Goal: Task Accomplishment & Management: Manage account settings

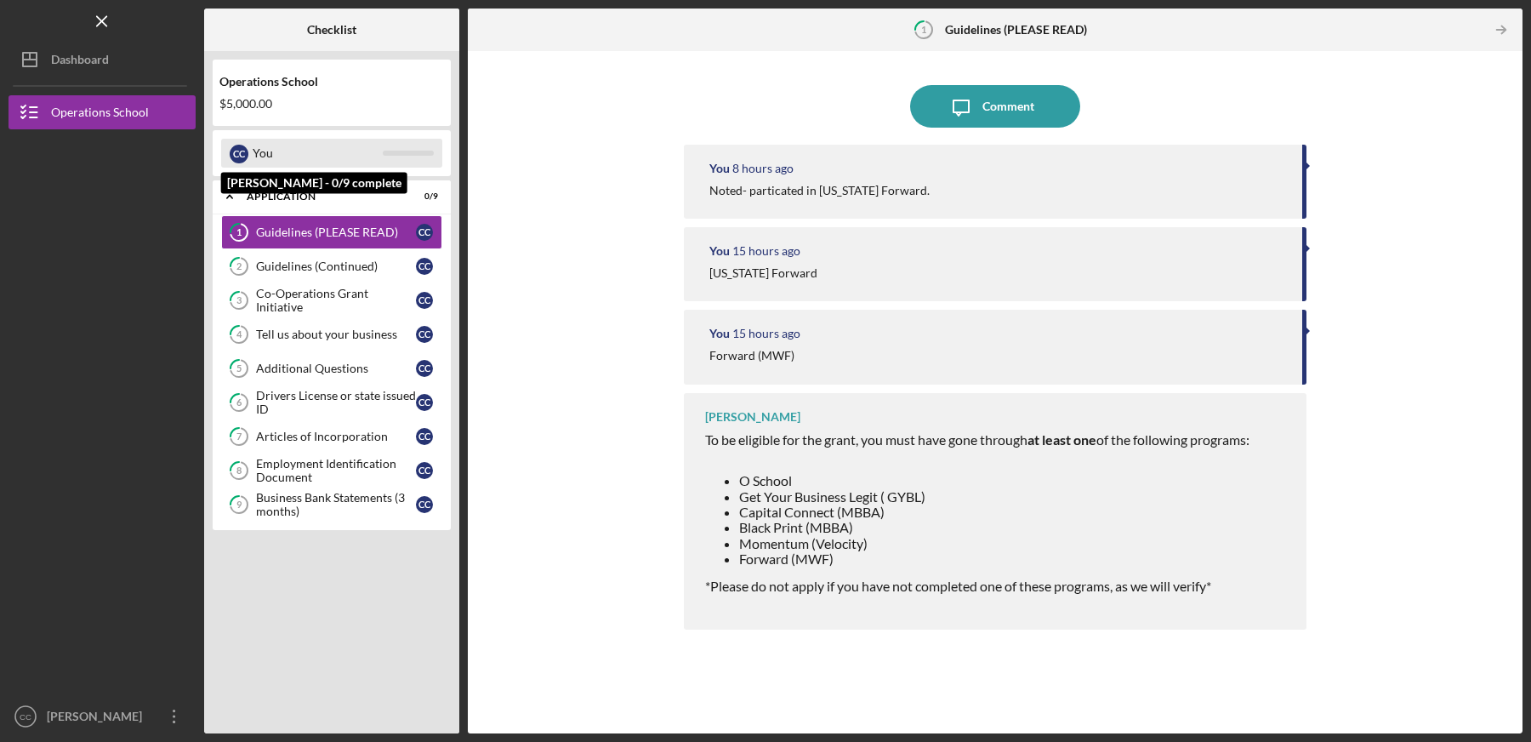
click at [306, 145] on div "You" at bounding box center [318, 153] width 130 height 29
click at [293, 192] on div "Application" at bounding box center [338, 196] width 183 height 10
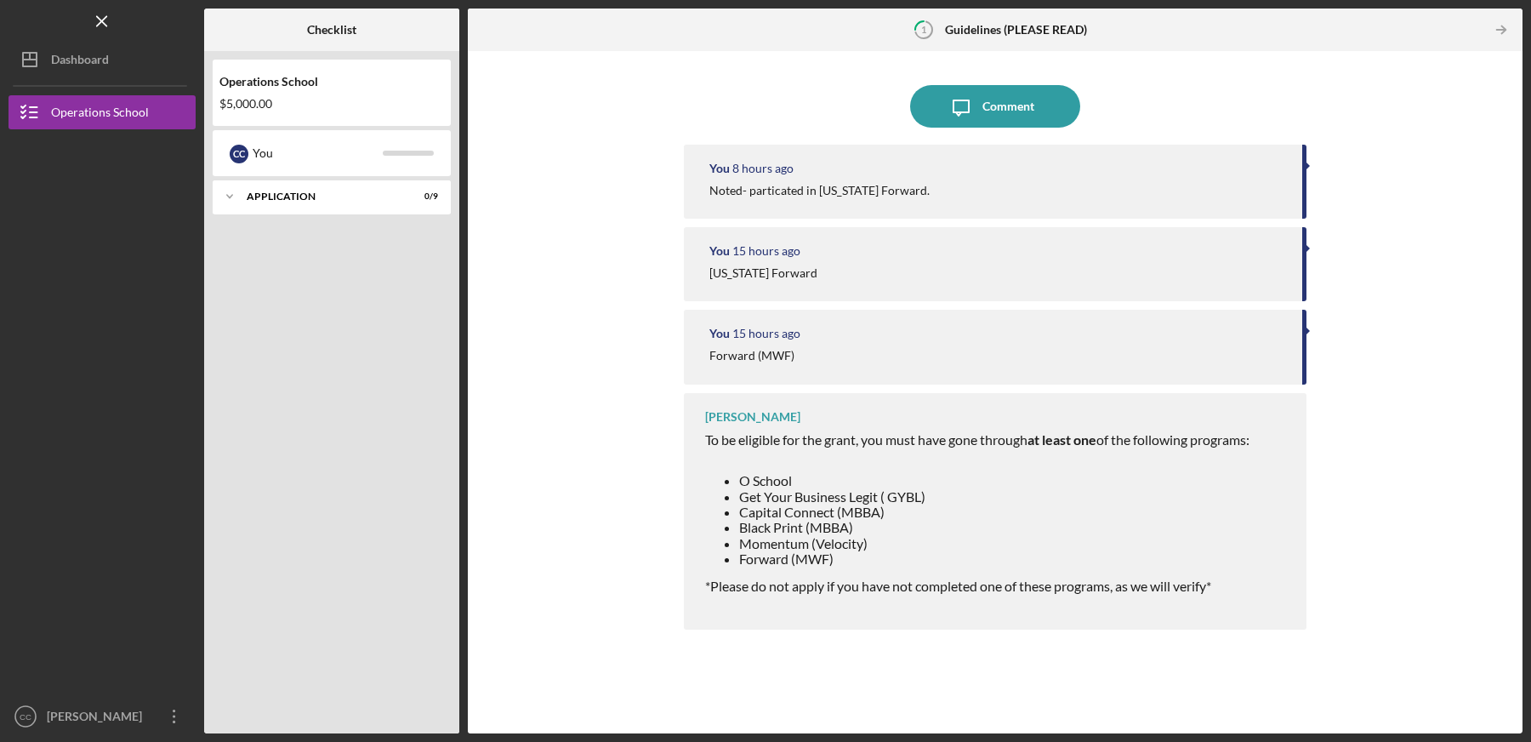
click at [506, 259] on div "Icon/Message Comment You 8 hours ago Noted- particated in [US_STATE] Forward. Y…" at bounding box center [995, 392] width 1038 height 665
click at [175, 720] on icon "Icon/Overflow" at bounding box center [174, 716] width 43 height 43
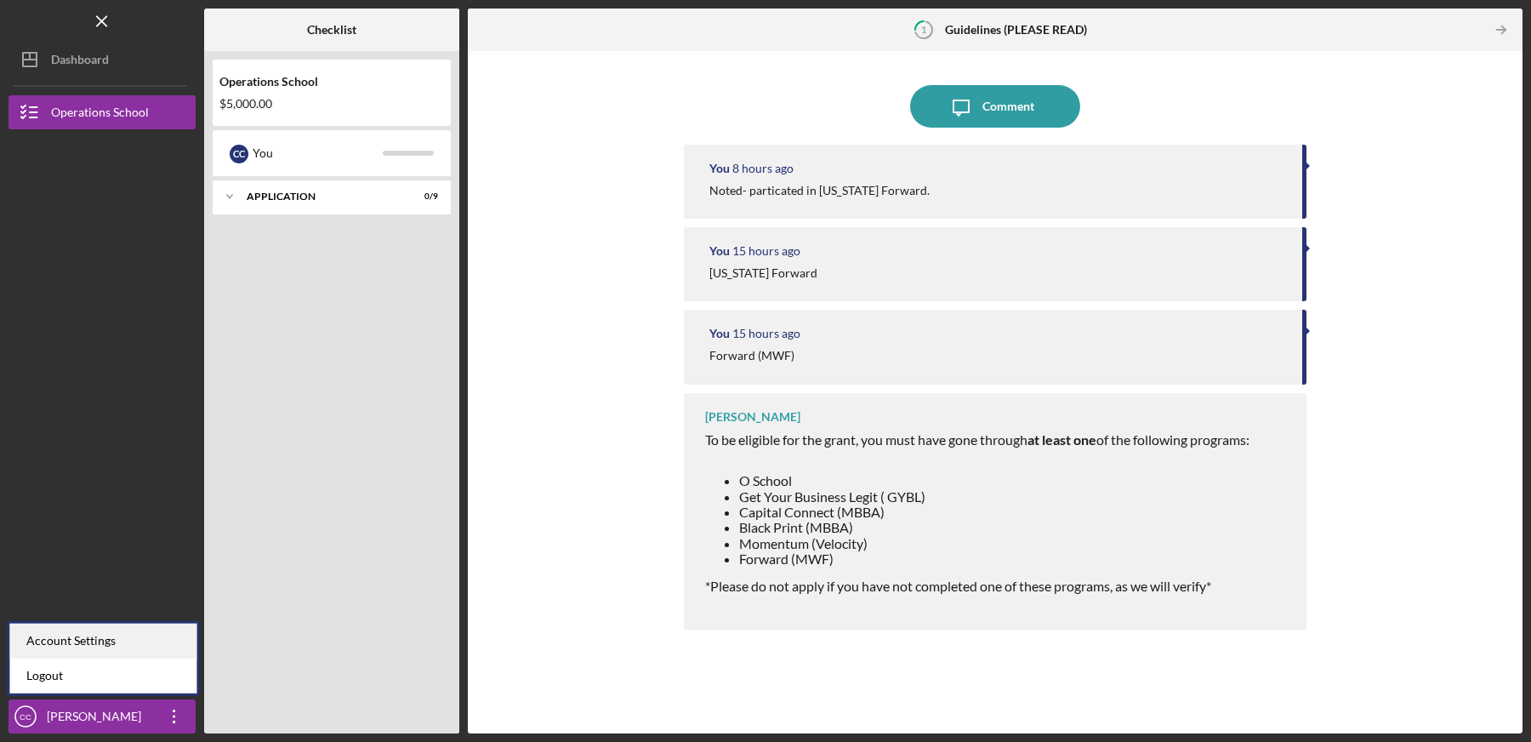
click at [162, 645] on div "Account Settings" at bounding box center [102, 640] width 187 height 35
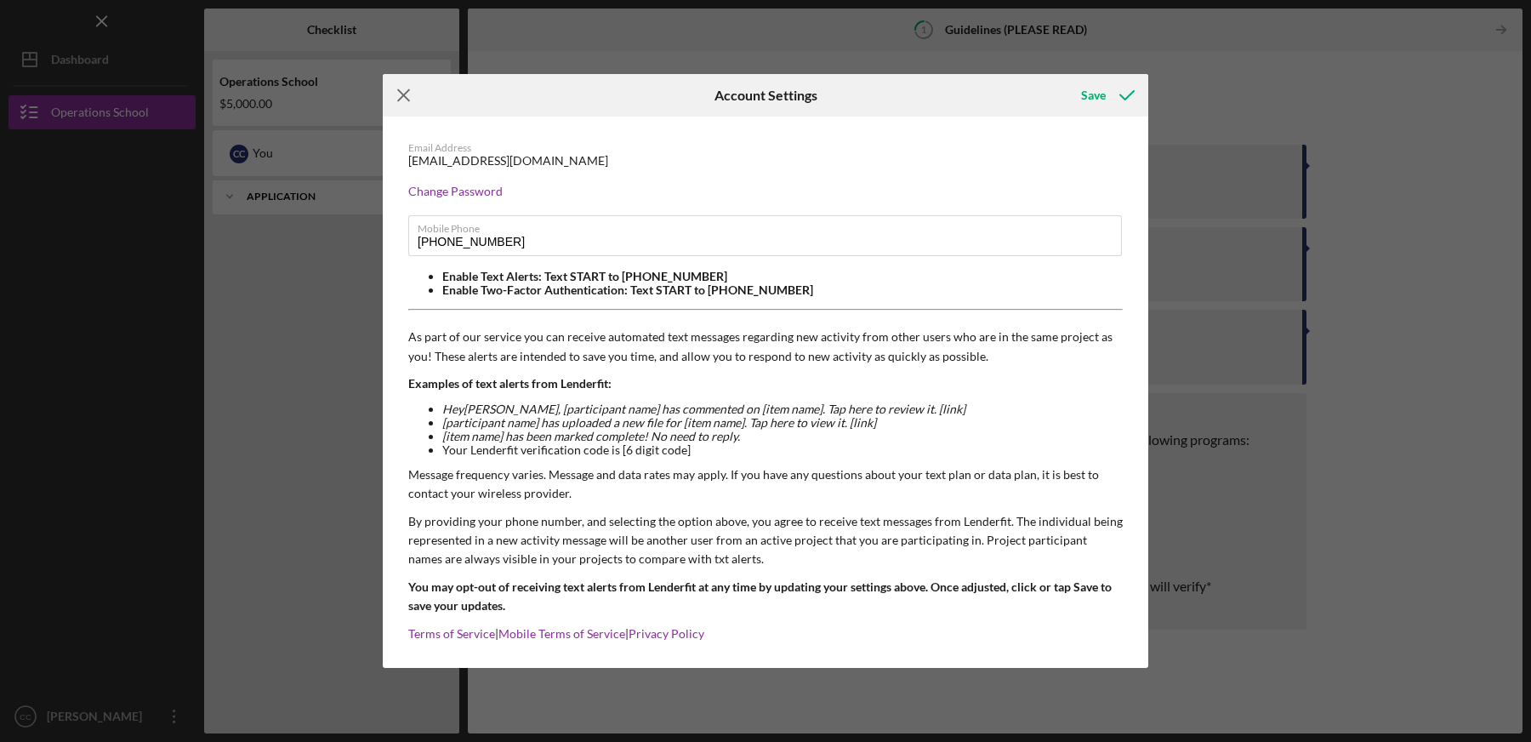
click at [407, 94] on icon "Icon/Menu Close" at bounding box center [404, 95] width 43 height 43
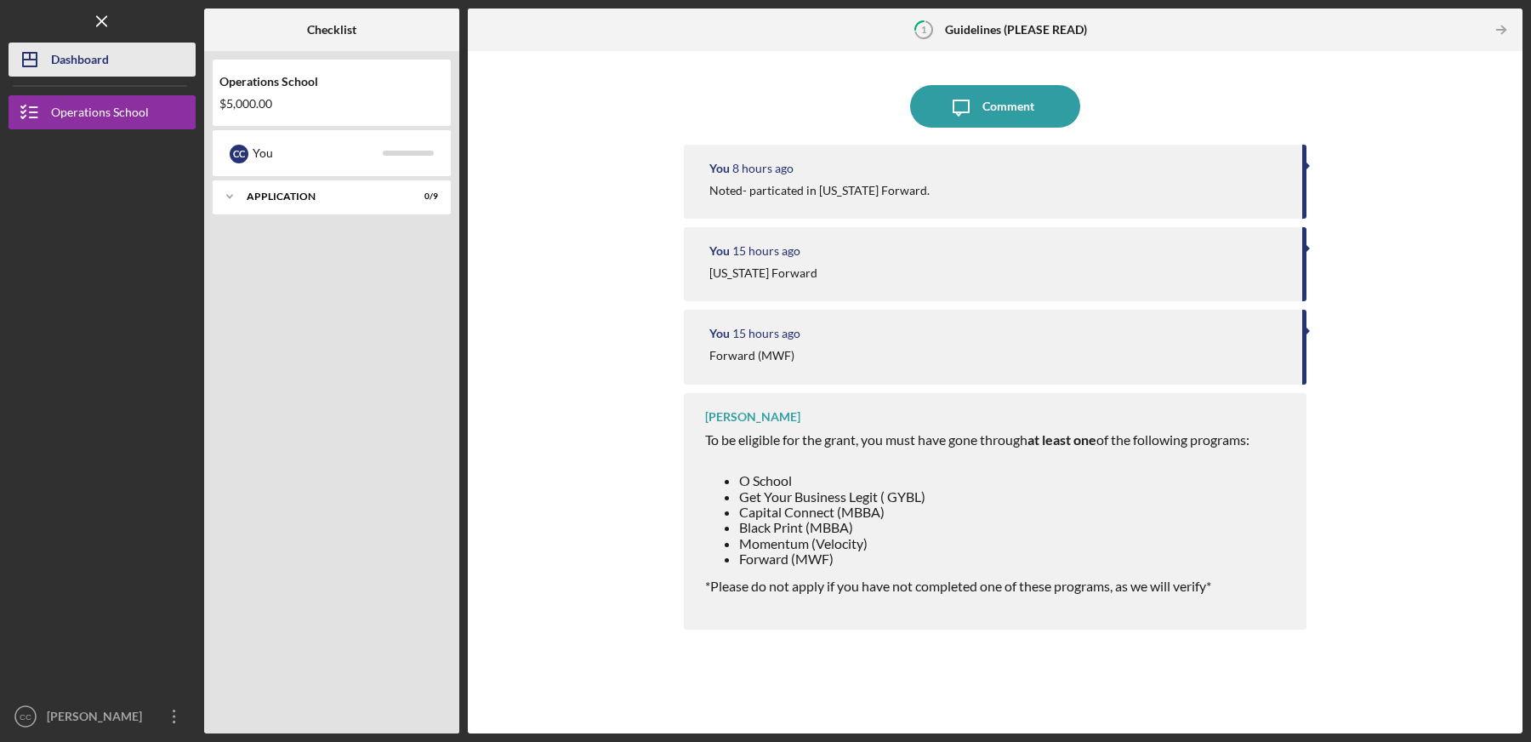
click at [117, 69] on button "Icon/Dashboard Dashboard" at bounding box center [102, 60] width 187 height 34
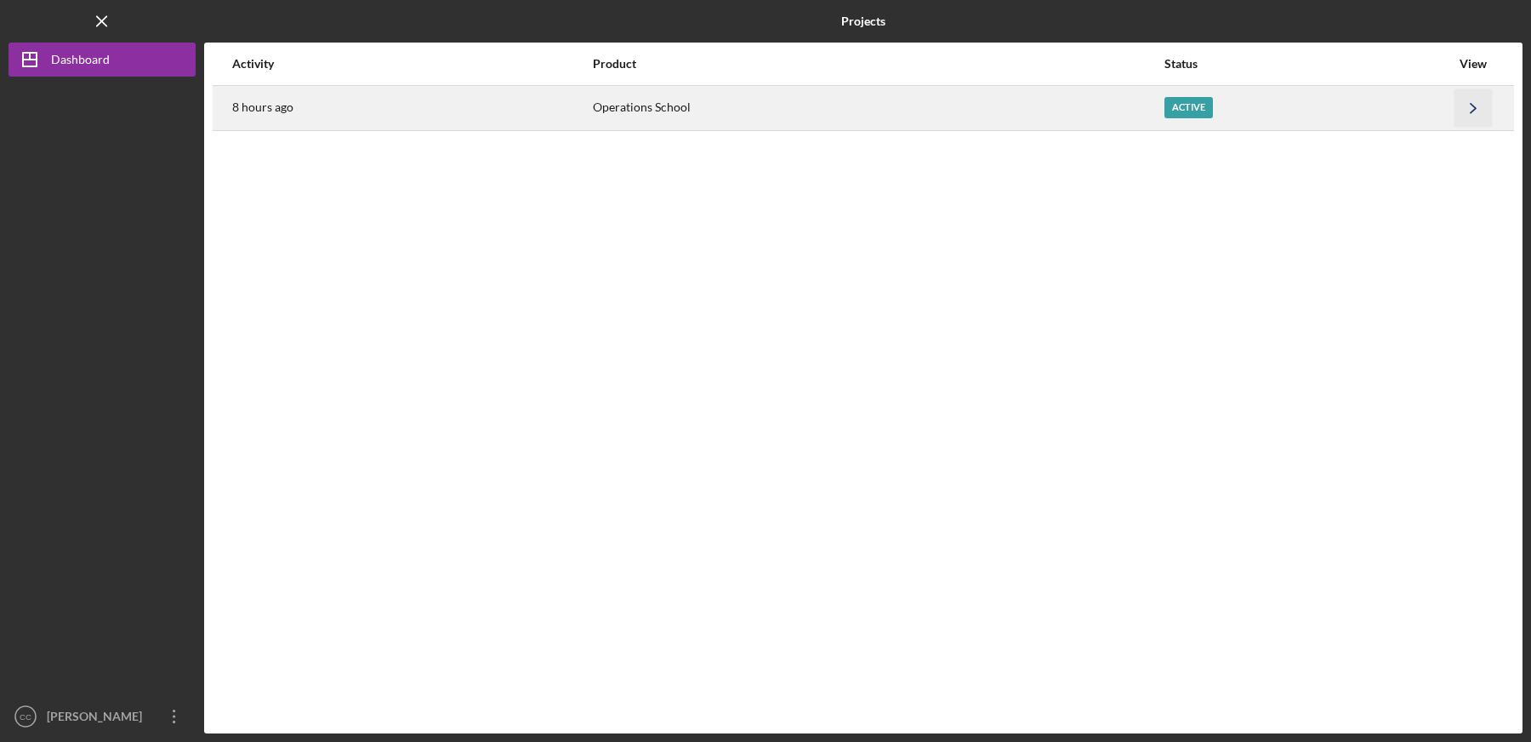
click at [1475, 110] on icon "Icon/Navigate" at bounding box center [1473, 107] width 38 height 38
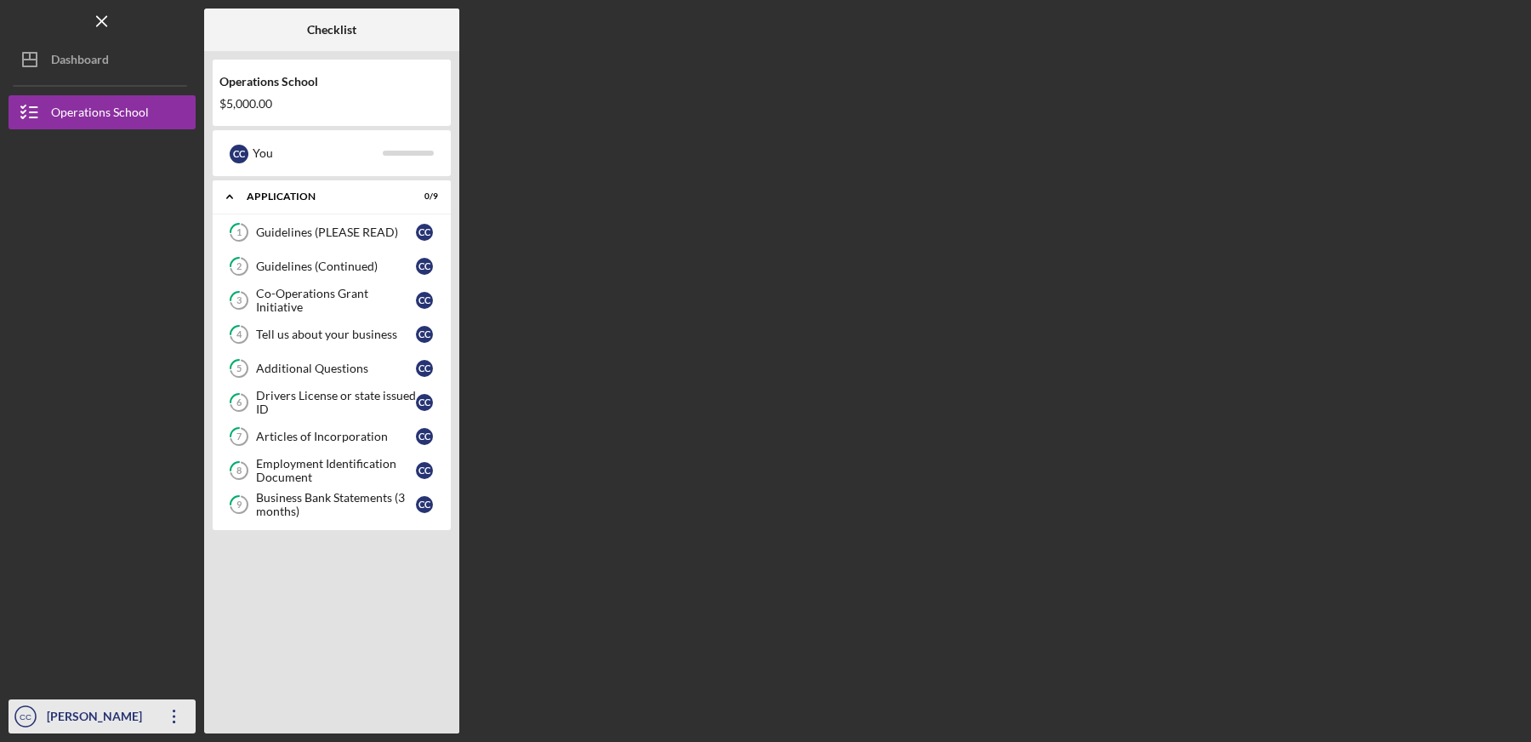
click at [139, 715] on div "[PERSON_NAME]" at bounding box center [98, 718] width 111 height 38
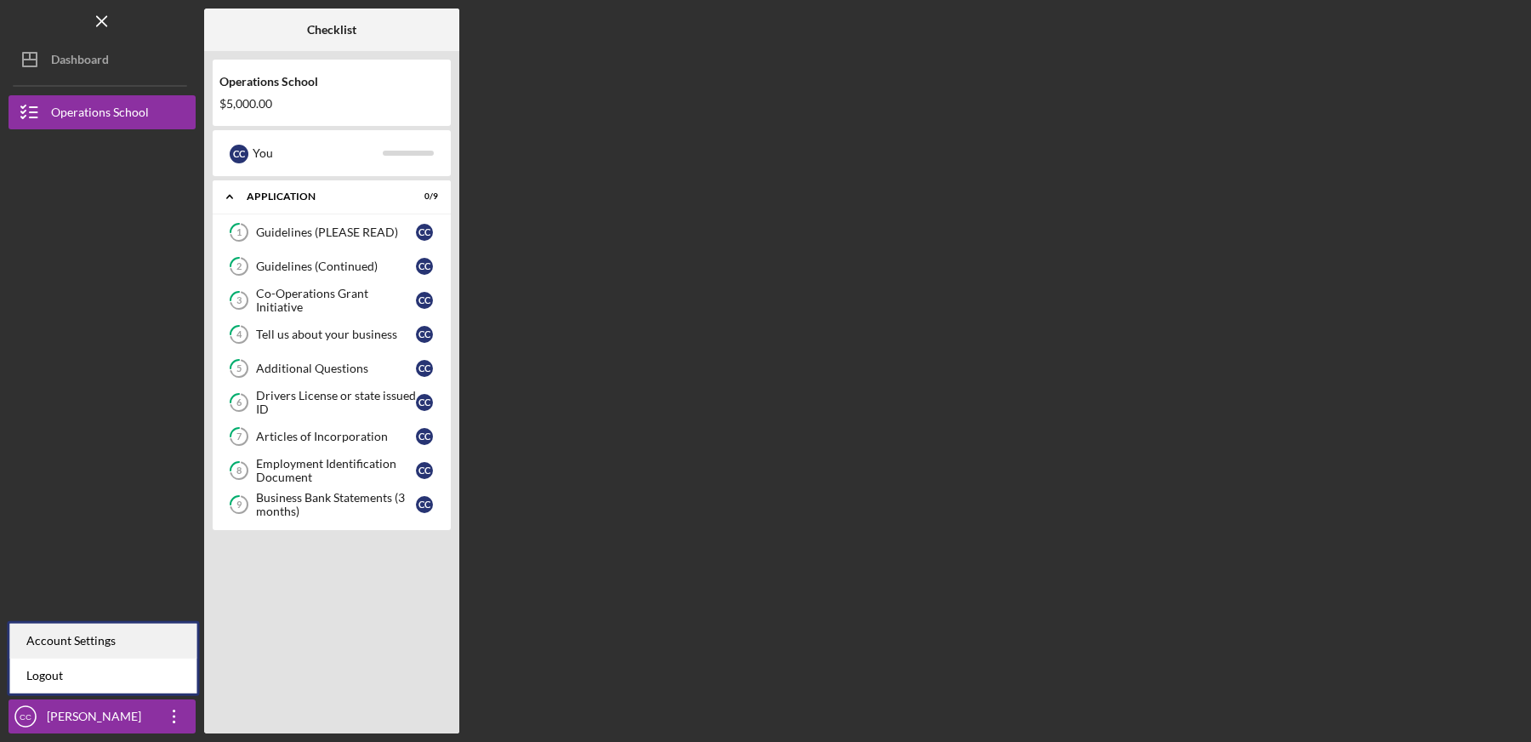
click at [150, 651] on div "Account Settings" at bounding box center [102, 640] width 187 height 35
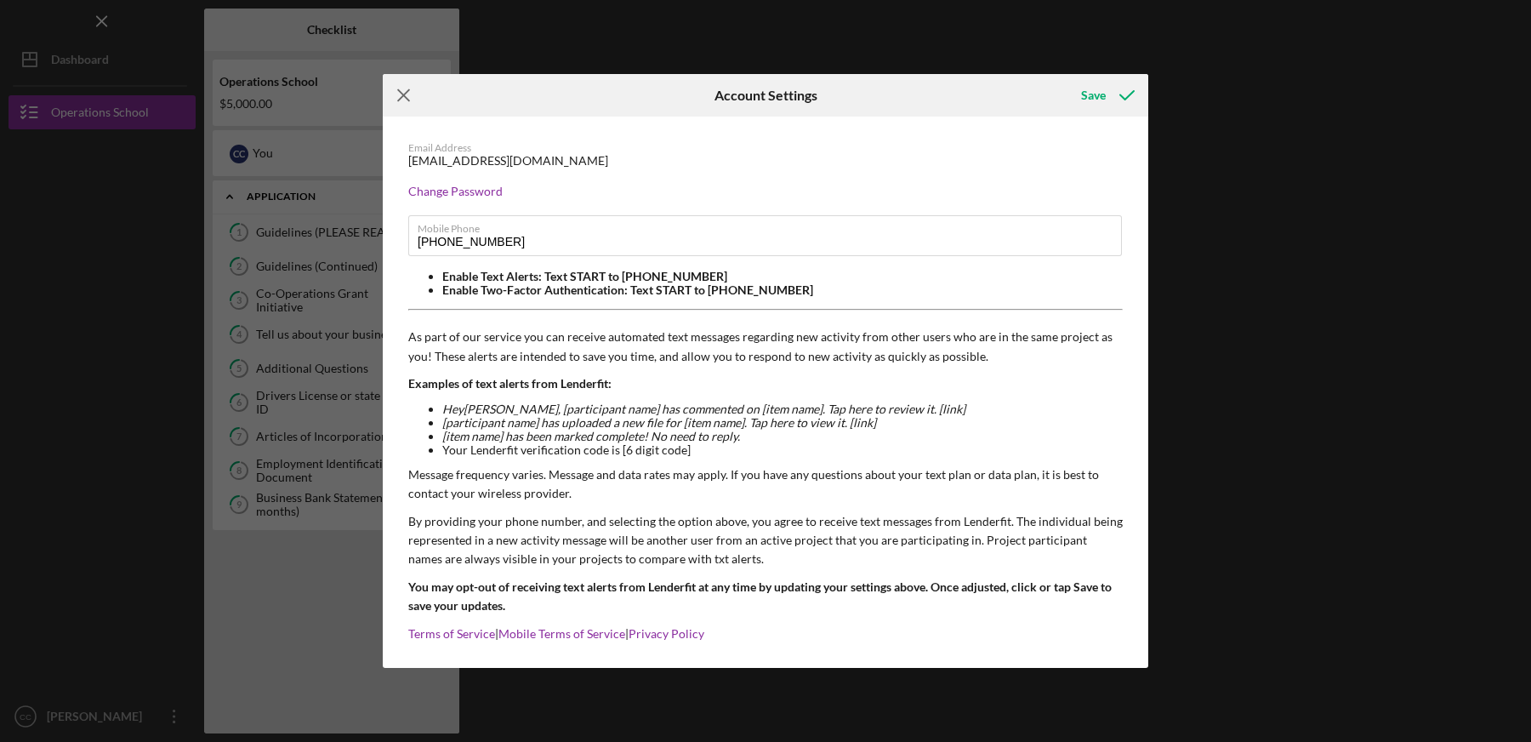
click at [405, 94] on icon "Icon/Menu Close" at bounding box center [404, 95] width 43 height 43
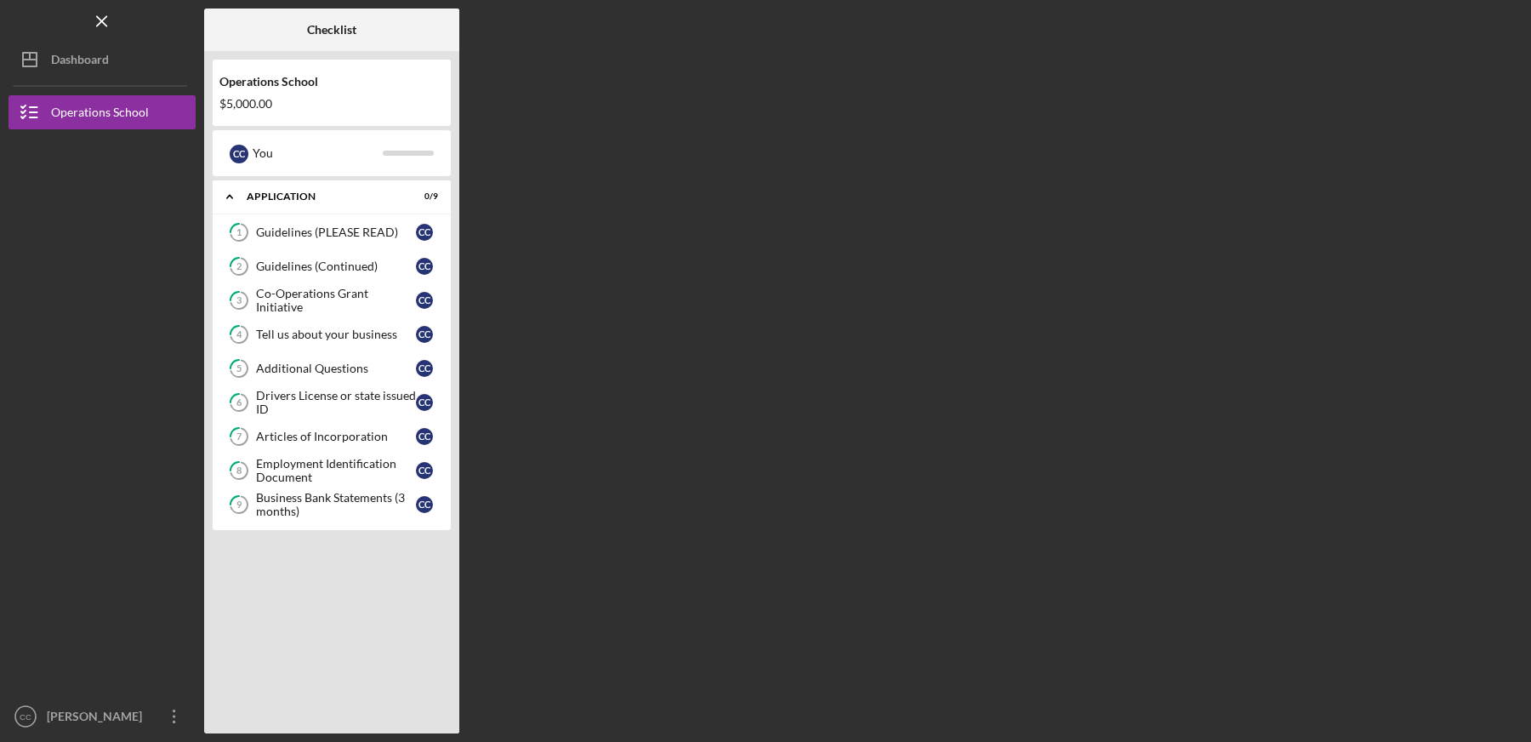
click at [818, 173] on div "Checklist Operations School $5,000.00 C C You Icon/Expander Application 0 / 9 1…" at bounding box center [863, 371] width 1318 height 725
